Goal: Task Accomplishment & Management: Manage account settings

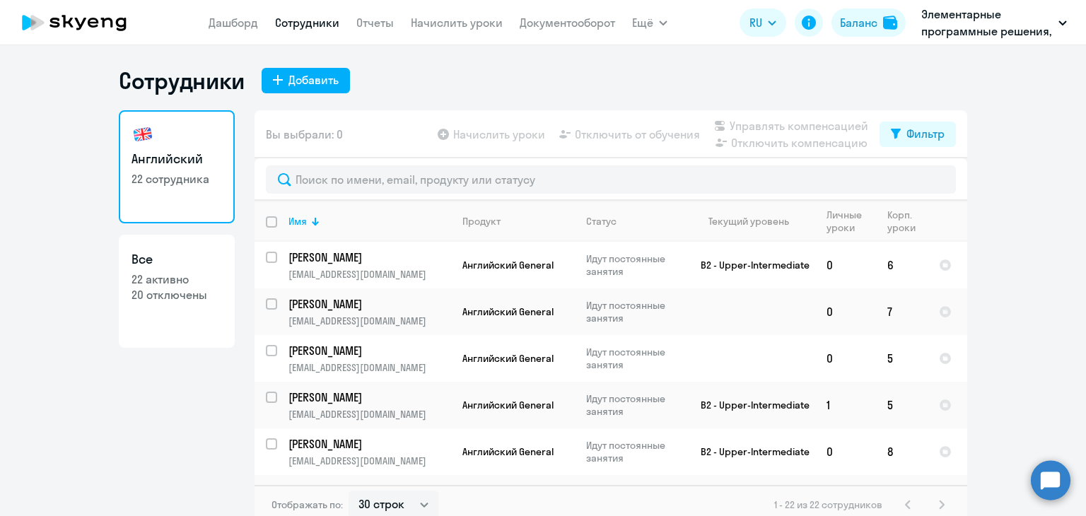
select select "30"
click at [467, 23] on link "Начислить уроки" at bounding box center [457, 23] width 92 height 14
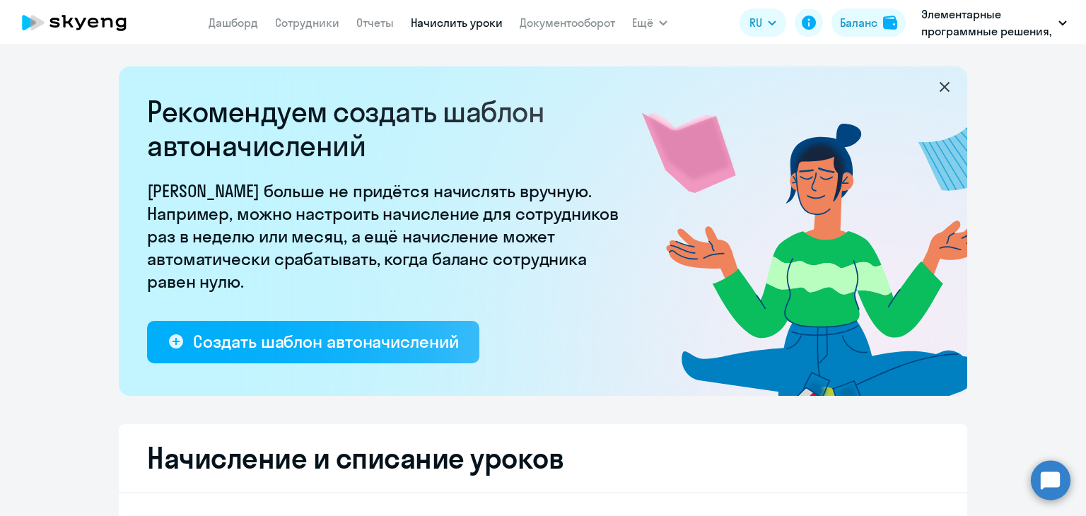
select select "10"
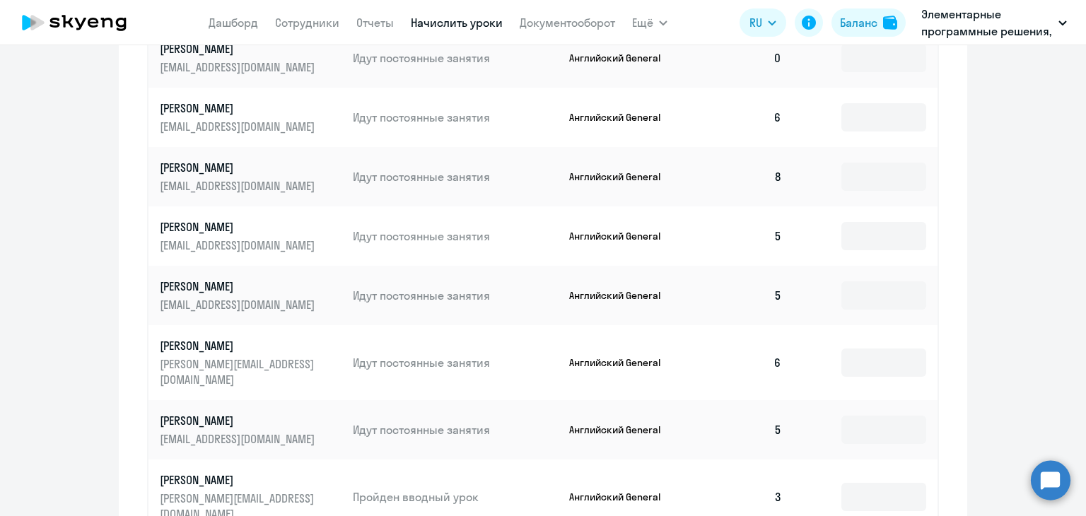
scroll to position [919, 0]
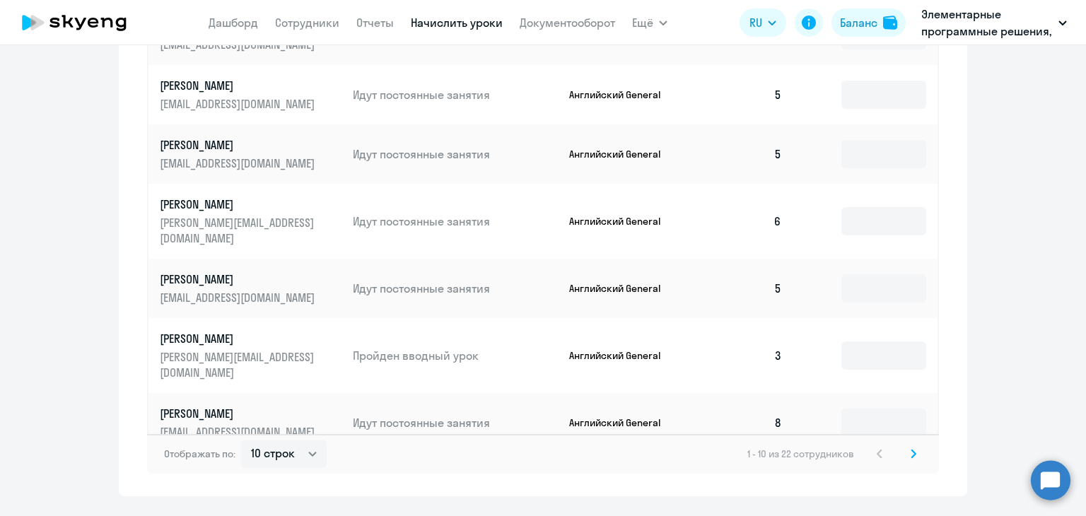
click at [910, 449] on icon at bounding box center [913, 454] width 6 height 10
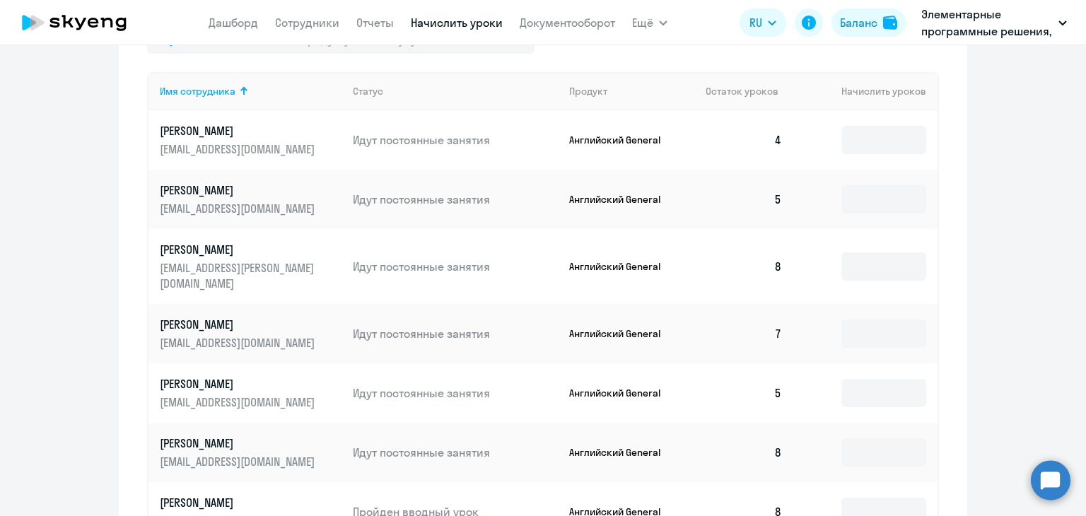
scroll to position [943, 0]
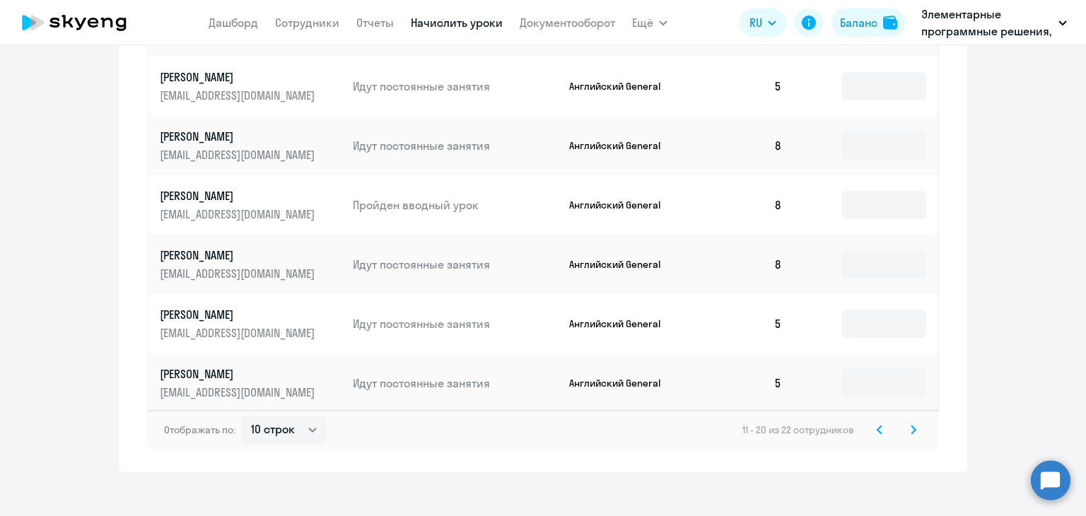
click at [910, 421] on svg-icon at bounding box center [913, 429] width 17 height 17
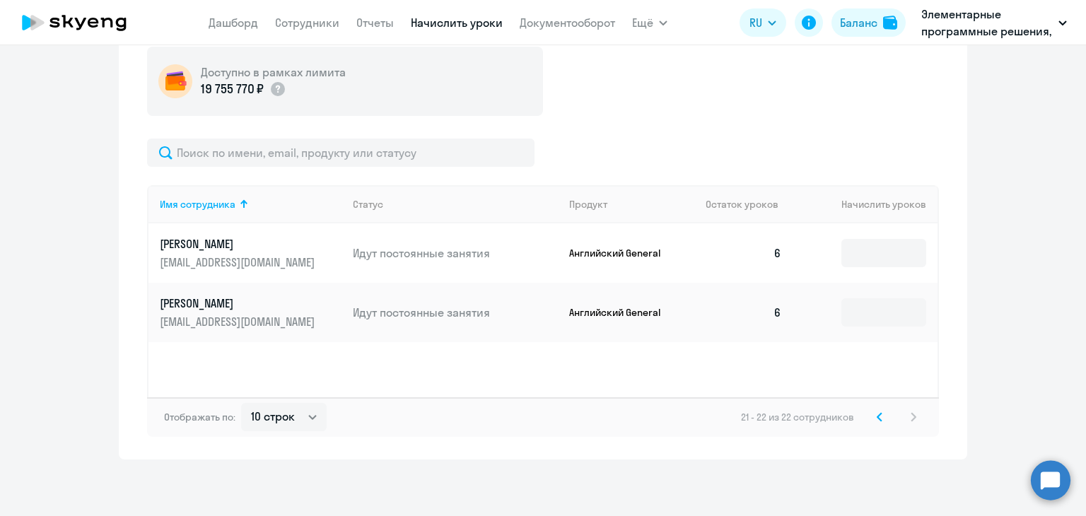
scroll to position [523, 0]
click at [877, 418] on icon at bounding box center [880, 417] width 6 height 10
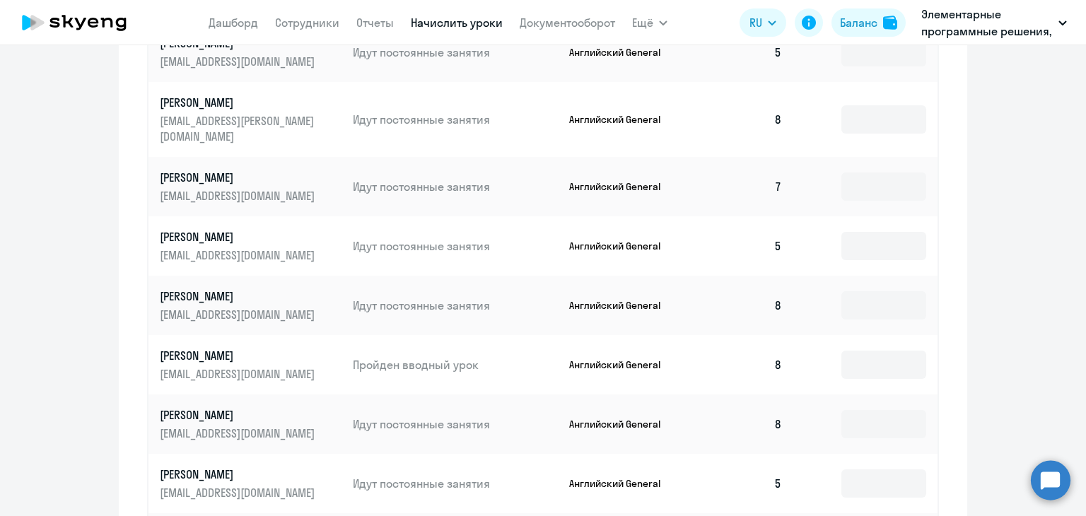
scroll to position [943, 0]
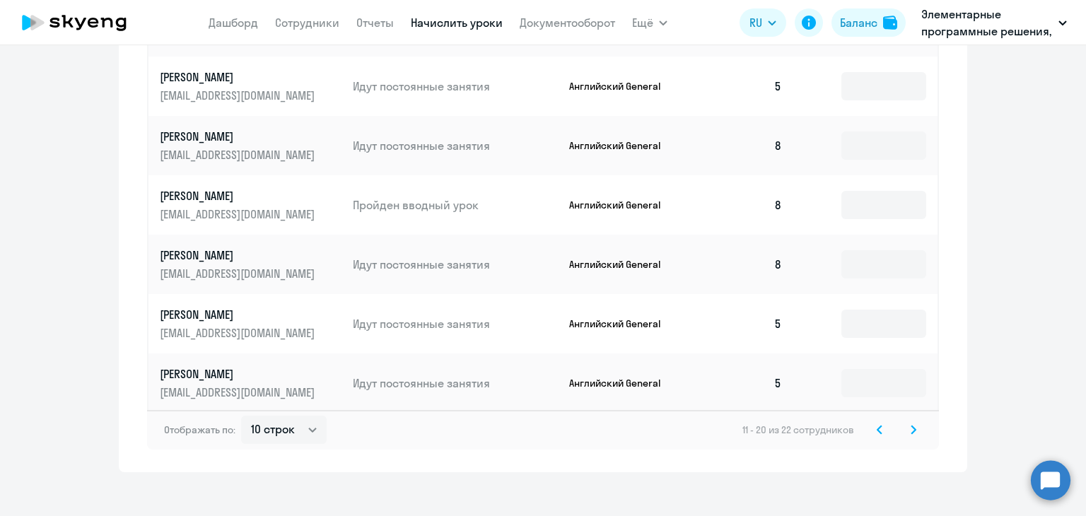
click at [871, 421] on svg-icon at bounding box center [879, 429] width 17 height 17
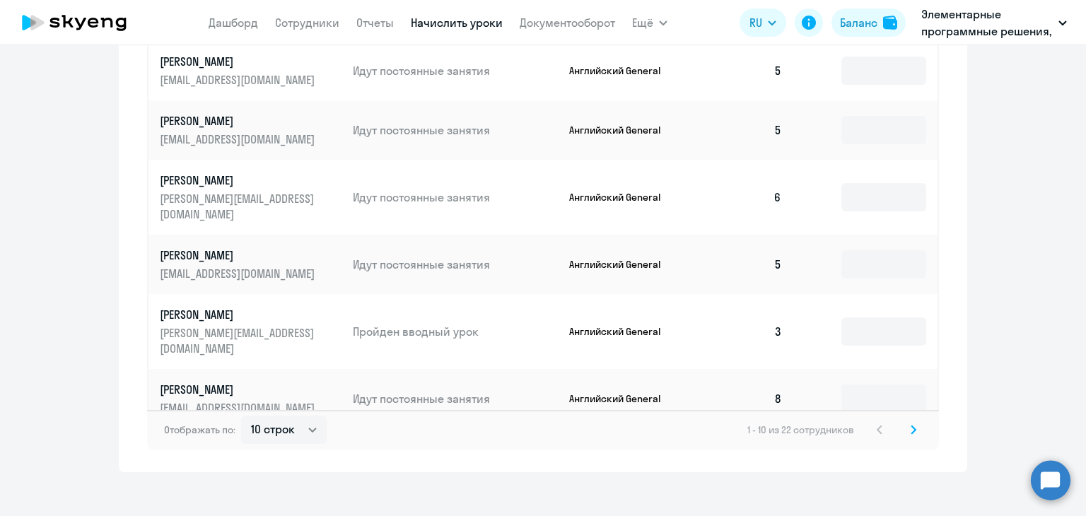
click at [875, 421] on div "1 - 10 из 22 сотрудников" at bounding box center [834, 429] width 175 height 17
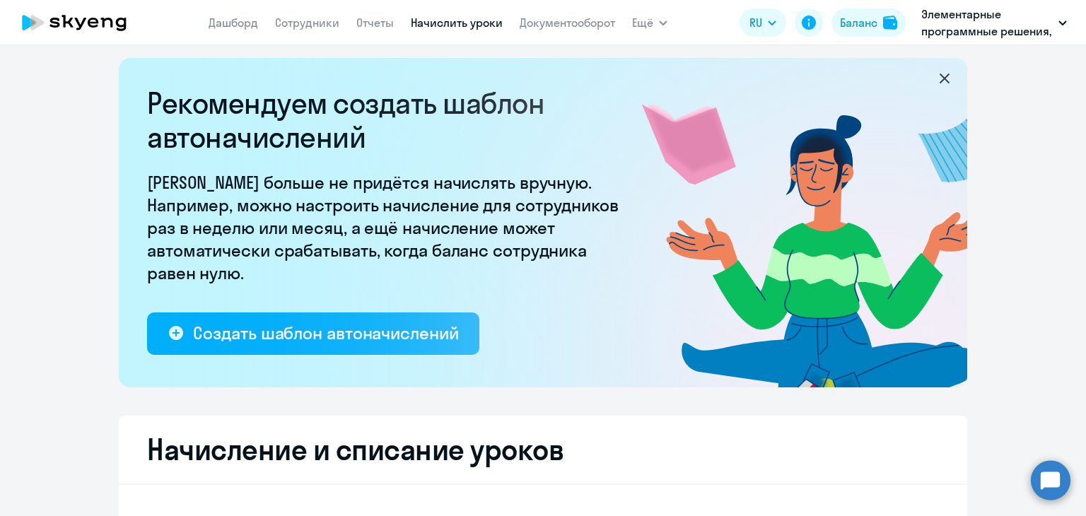
scroll to position [0, 0]
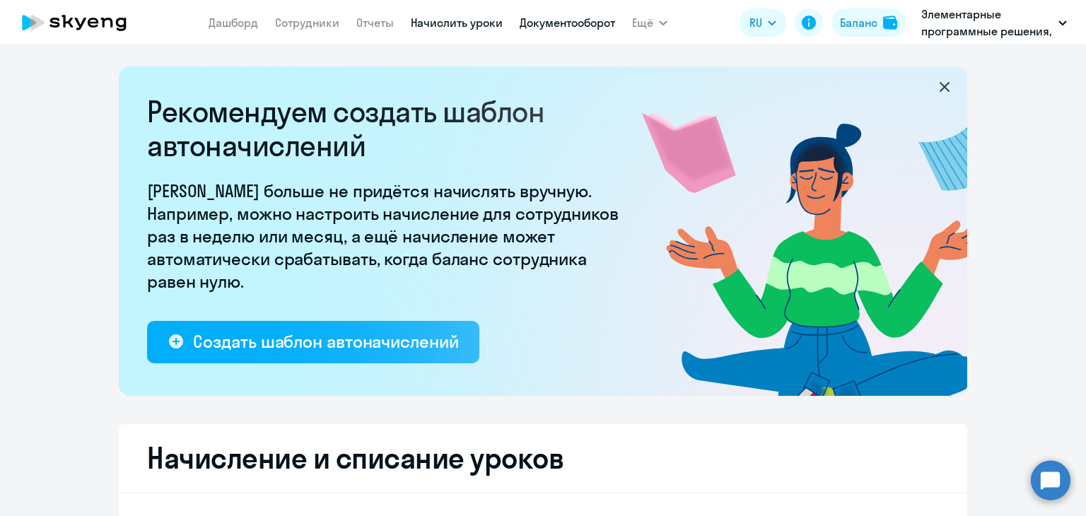
click at [553, 16] on link "Документооборот" at bounding box center [567, 23] width 95 height 14
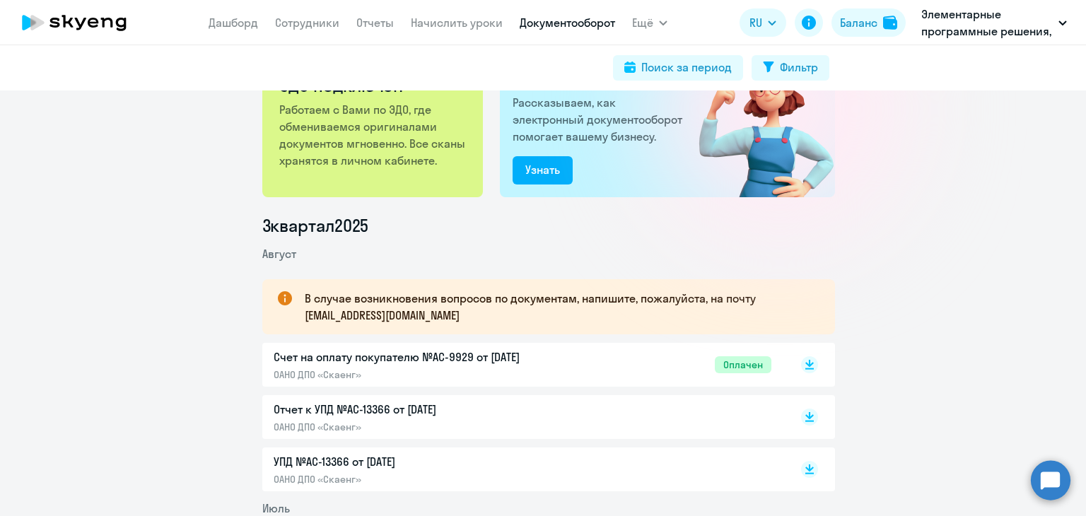
scroll to position [141, 0]
